Goal: Task Accomplishment & Management: Manage account settings

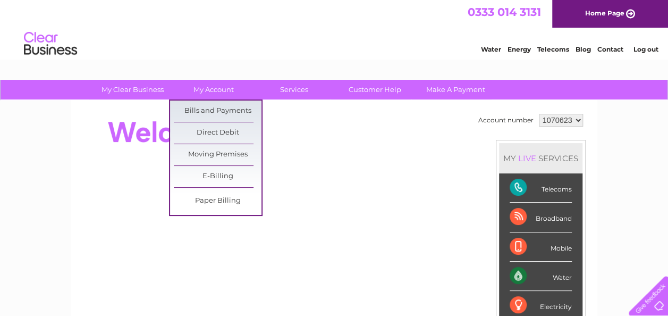
click at [212, 110] on link "Bills and Payments" at bounding box center [218, 110] width 88 height 21
click at [192, 110] on link "Bills and Payments" at bounding box center [218, 110] width 88 height 21
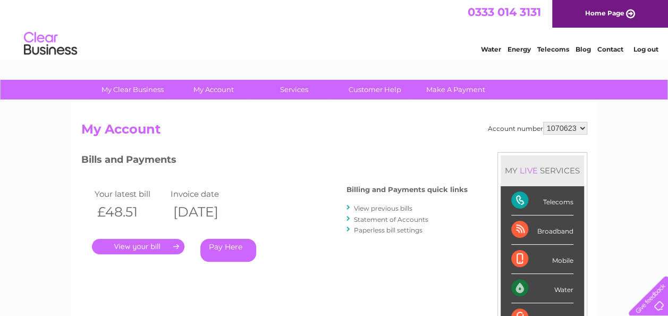
click at [383, 207] on link "View previous bills" at bounding box center [383, 208] width 58 height 8
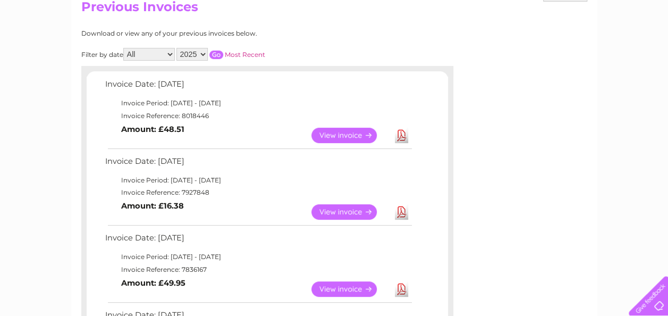
scroll to position [128, 0]
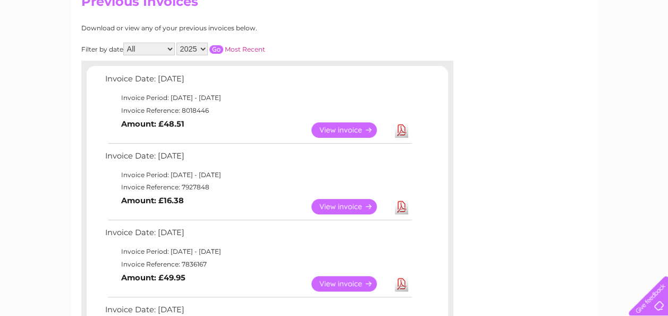
click at [347, 207] on link "View" at bounding box center [351, 206] width 78 height 15
